Goal: Information Seeking & Learning: Learn about a topic

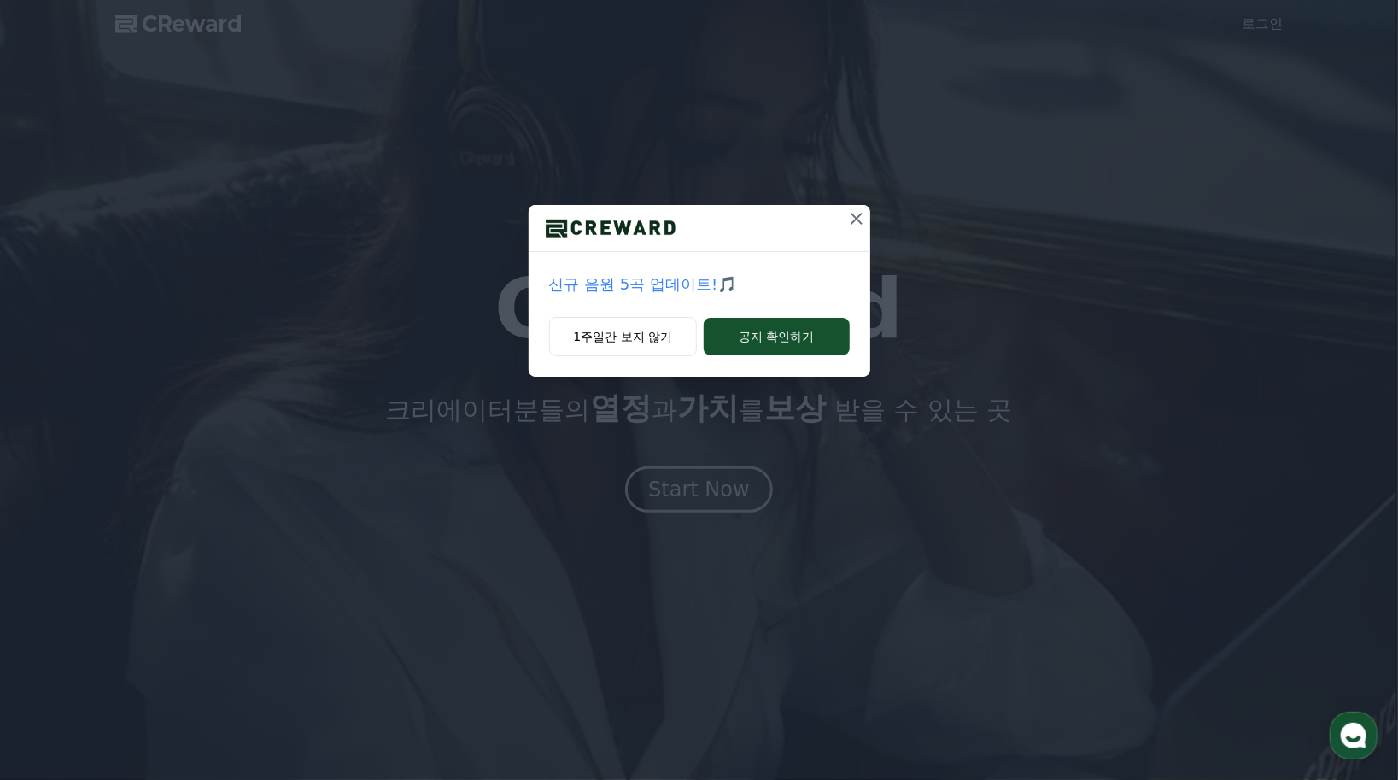
scroll to position [992, 0]
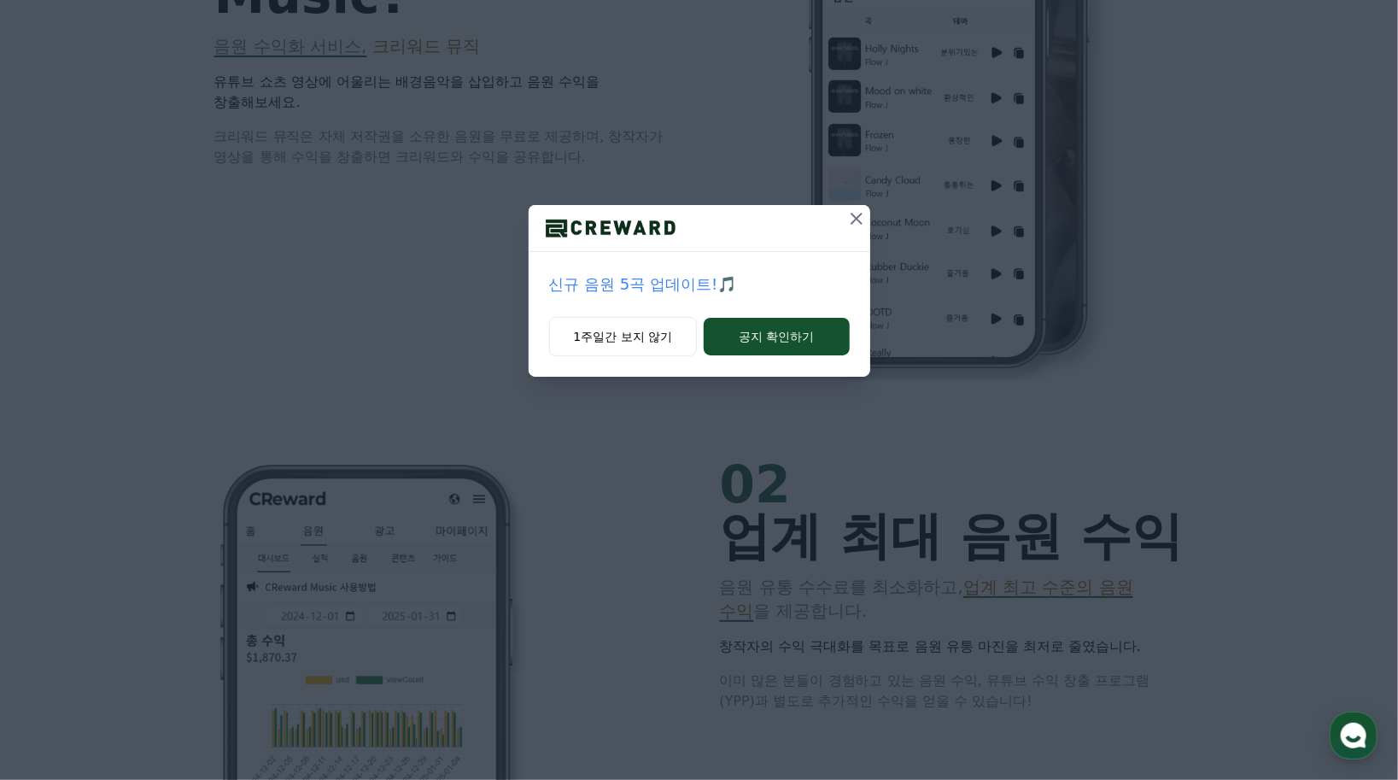
drag, startPoint x: 857, startPoint y: 219, endPoint x: 887, endPoint y: 272, distance: 60.8
click at [857, 219] on icon at bounding box center [857, 219] width 12 height 12
click at [849, 218] on icon at bounding box center [856, 218] width 20 height 20
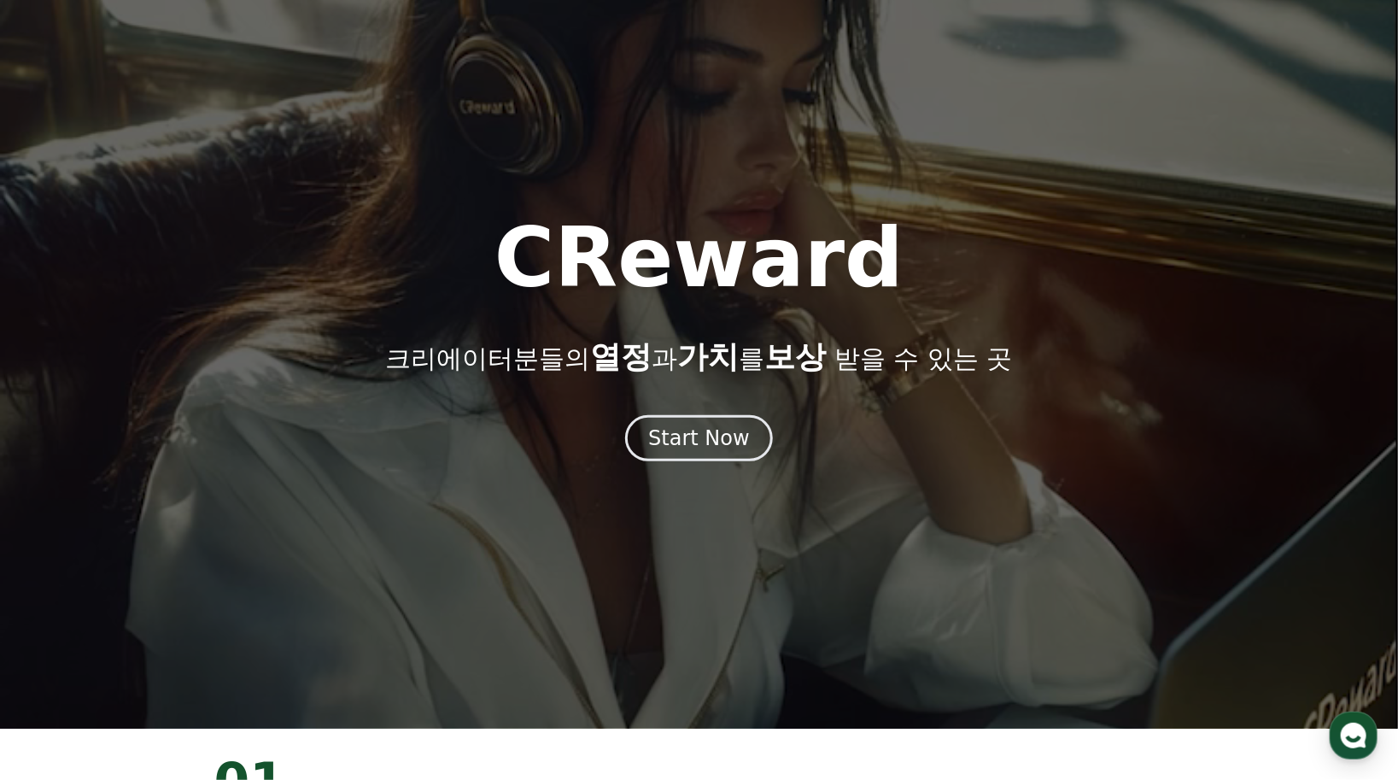
scroll to position [0, 0]
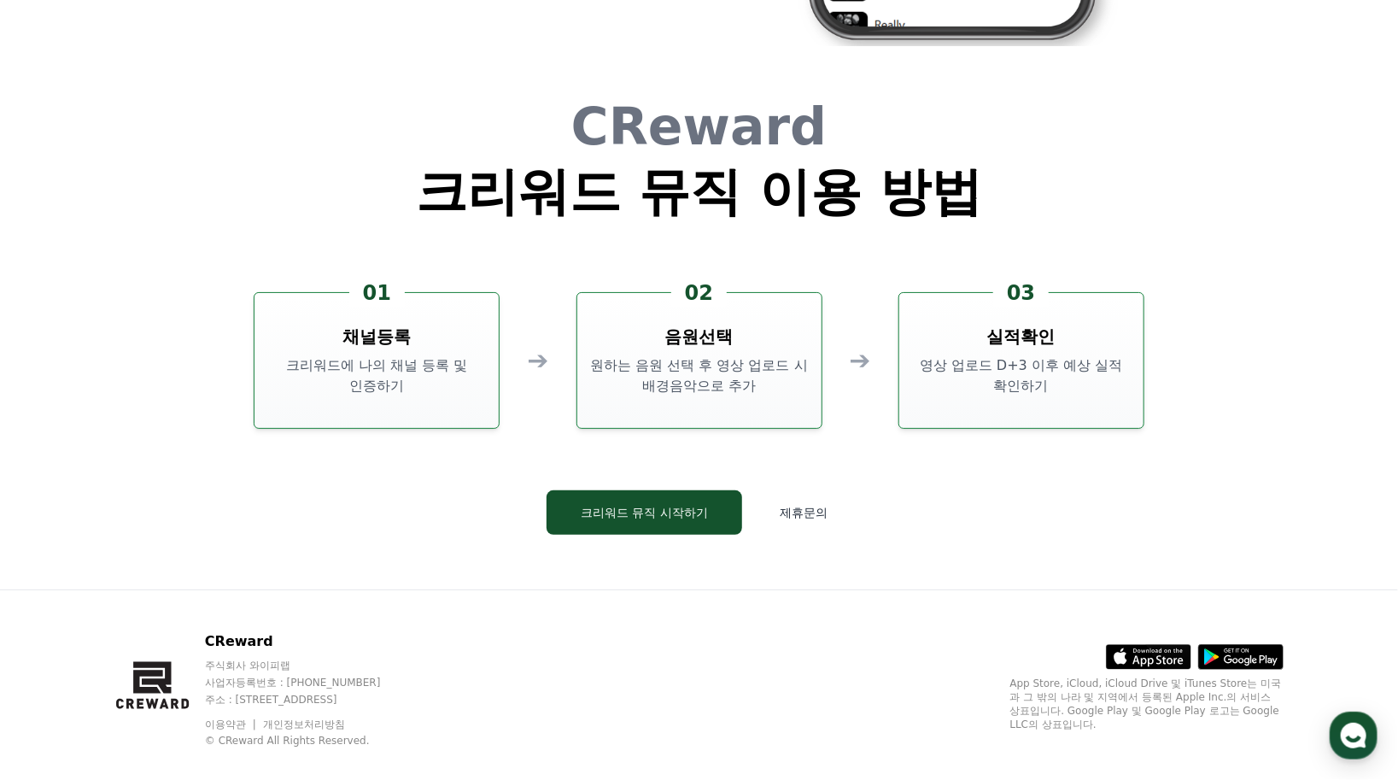
scroll to position [4627, 0]
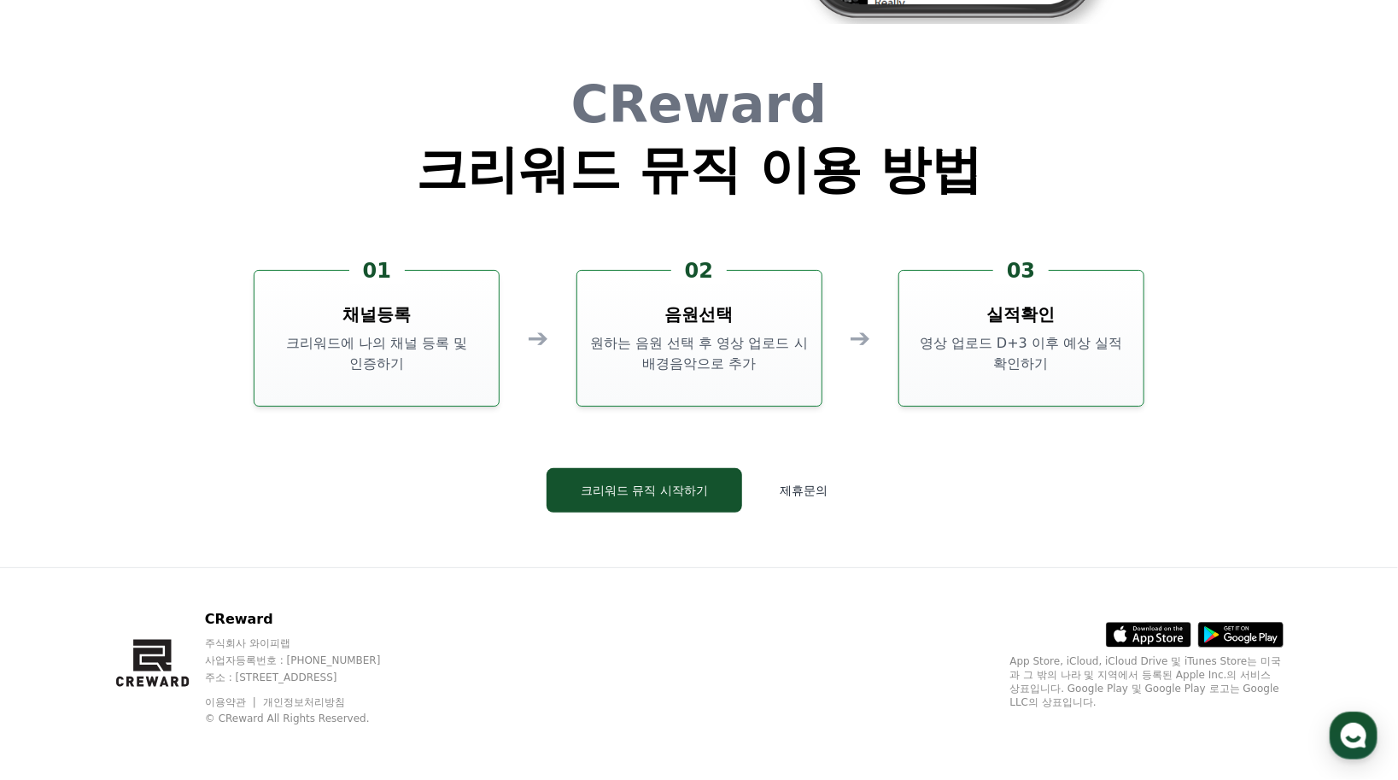
click at [757, 161] on h1 "크리워드 뮤직 이용 방법" at bounding box center [699, 168] width 566 height 51
click at [243, 614] on p "CReward" at bounding box center [309, 619] width 208 height 20
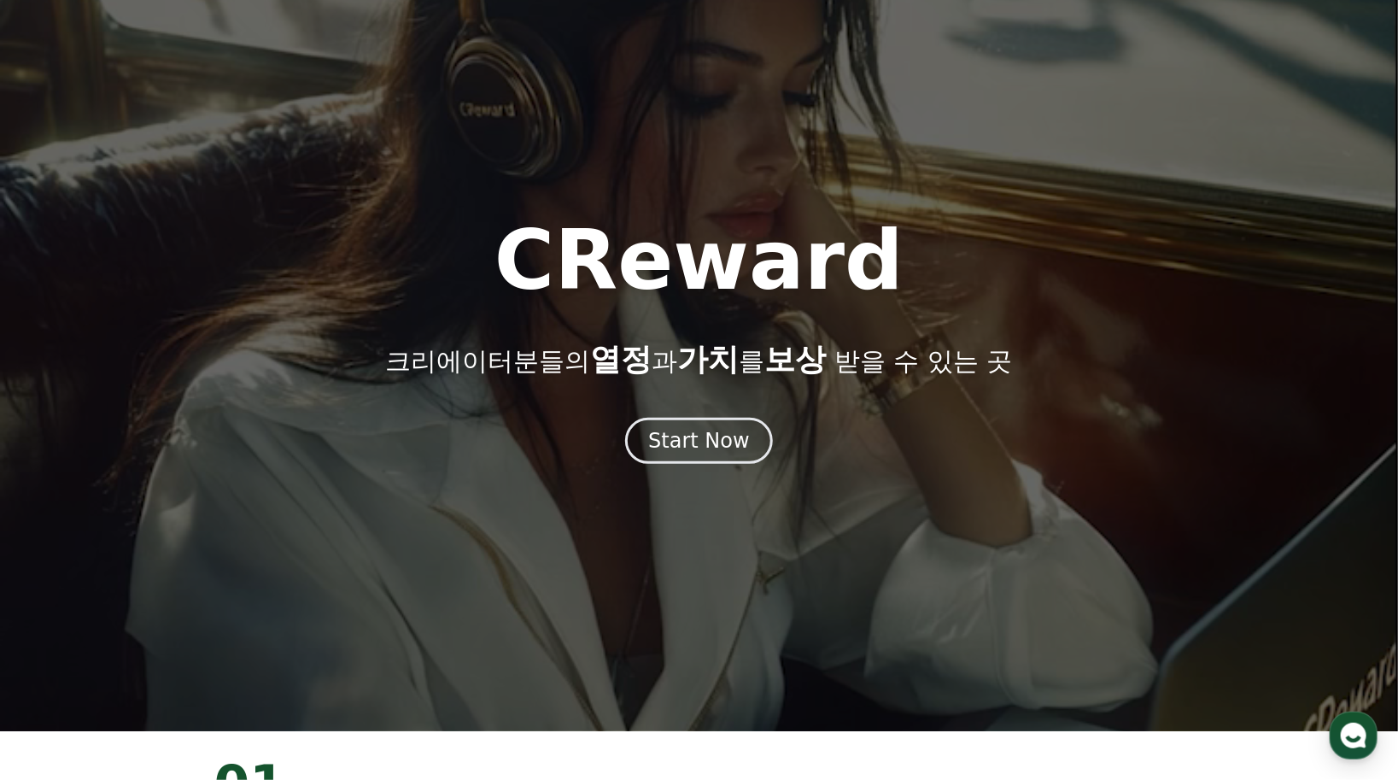
scroll to position [0, 0]
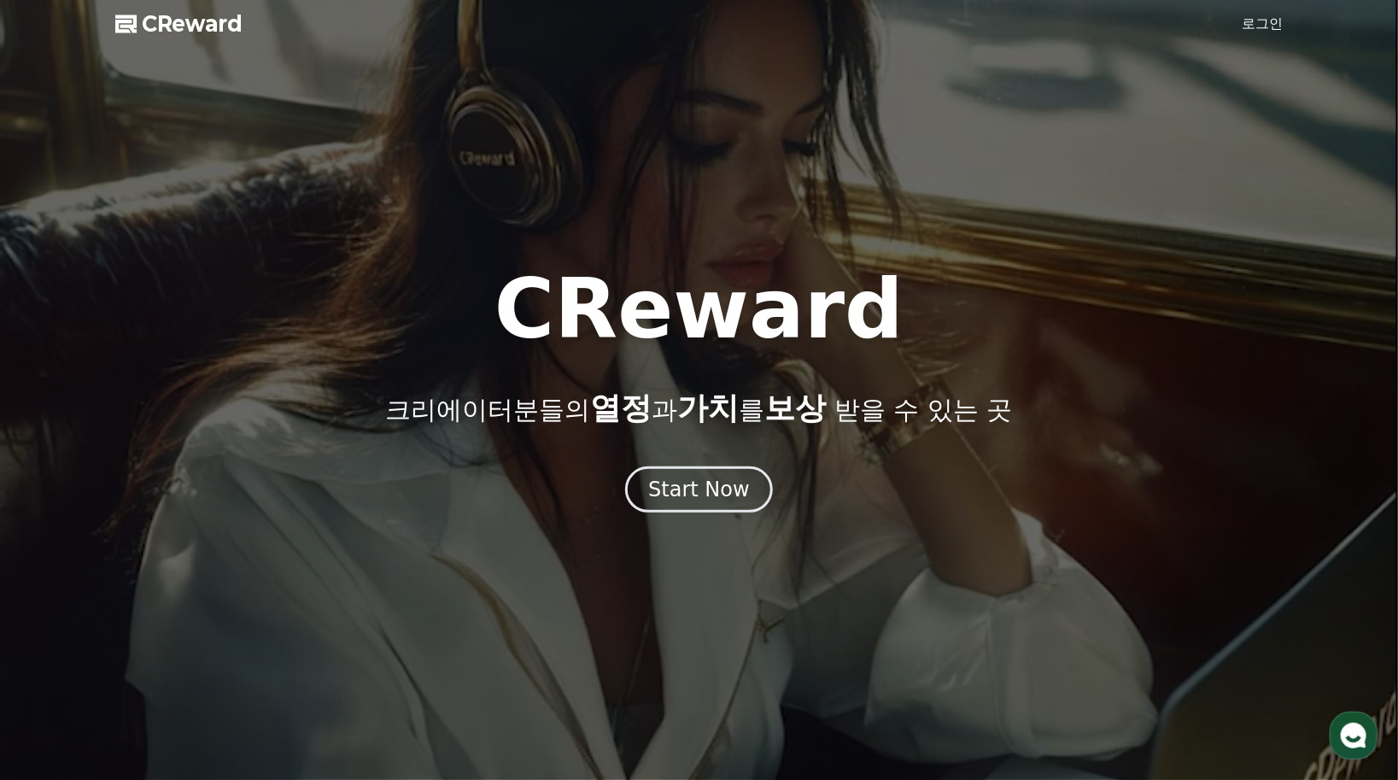
click at [1214, 172] on div at bounding box center [699, 390] width 1398 height 780
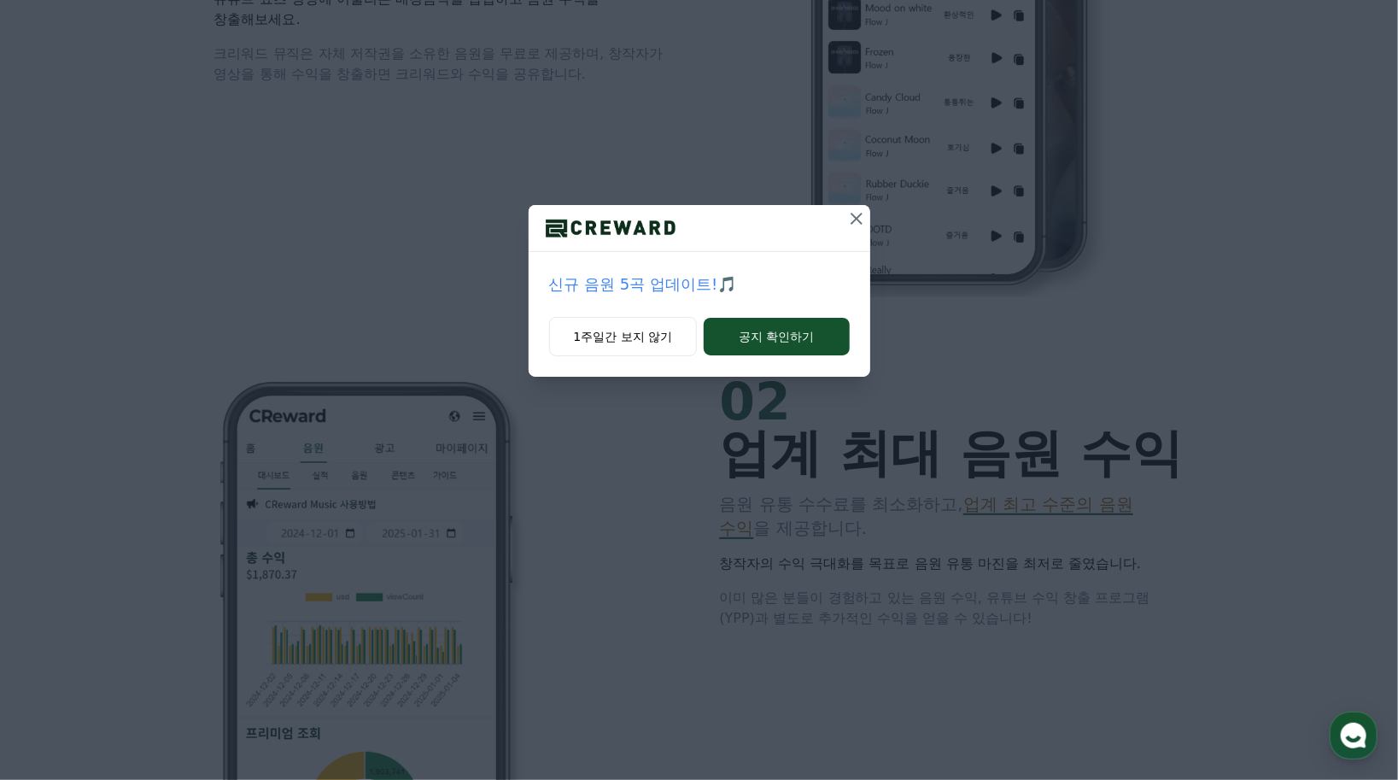
click at [849, 212] on icon at bounding box center [856, 218] width 20 height 20
click at [863, 222] on icon at bounding box center [856, 218] width 20 height 20
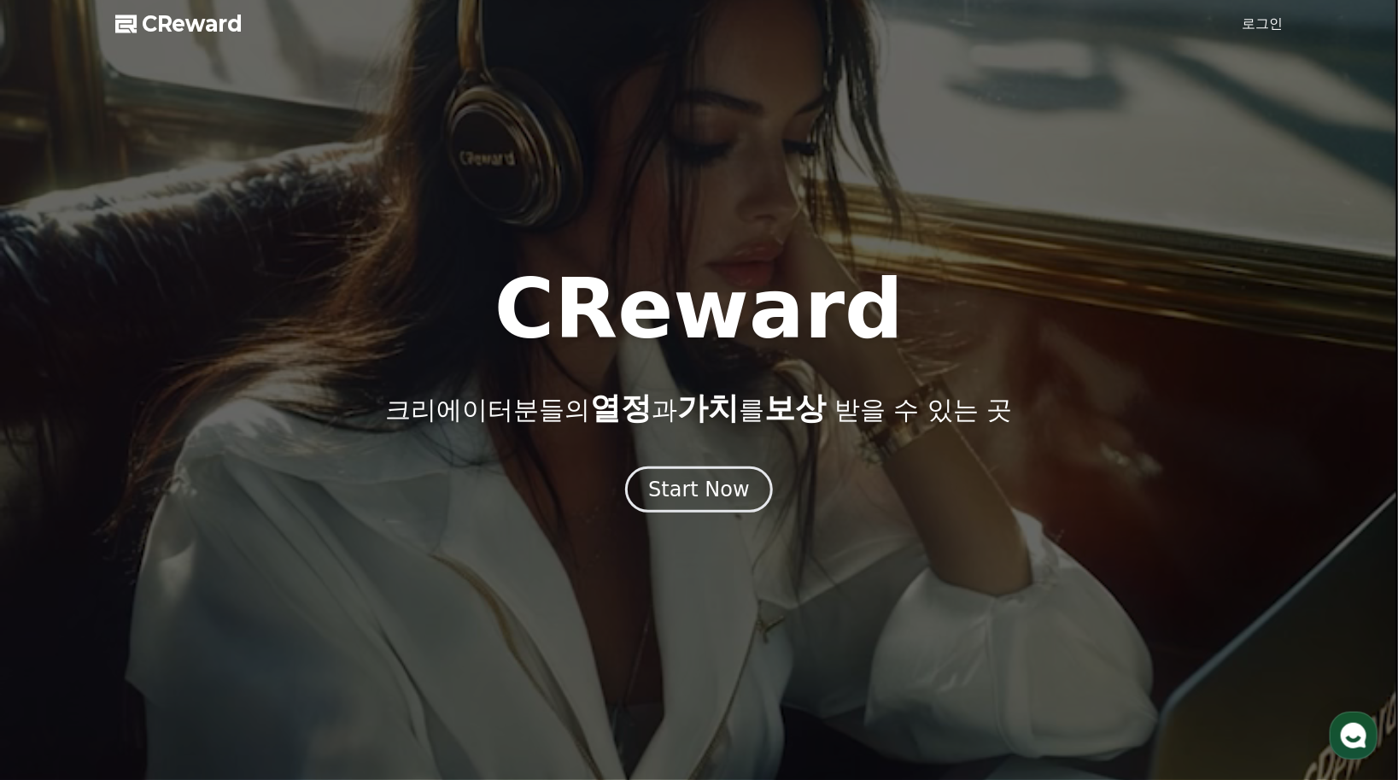
click at [218, 26] on span "CReward" at bounding box center [193, 23] width 101 height 27
click at [1086, 279] on div "CReward 크리에이터분들의 열정 과 가치 를 보상 받을 수 있는 곳" at bounding box center [699, 346] width 1398 height 157
